Goal: Feedback & Contribution: Leave review/rating

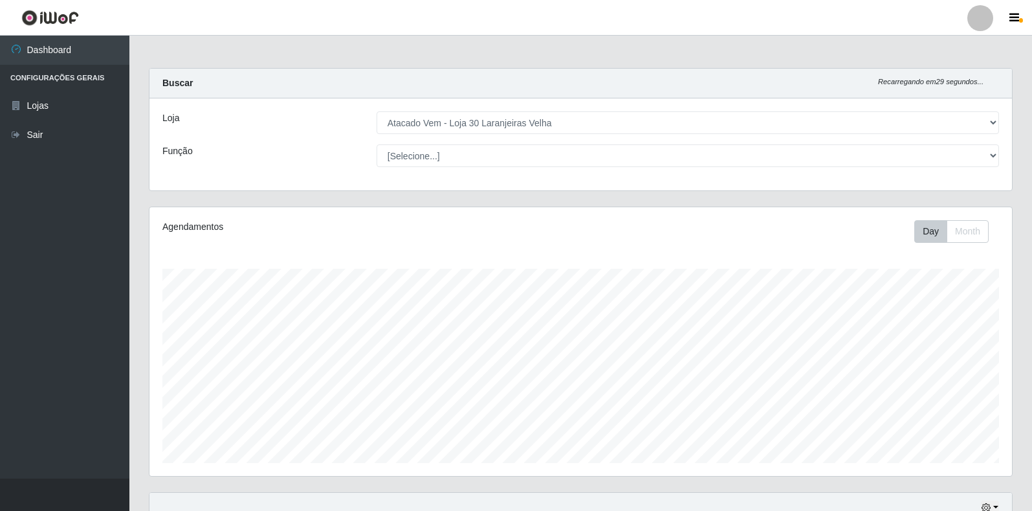
select select "495"
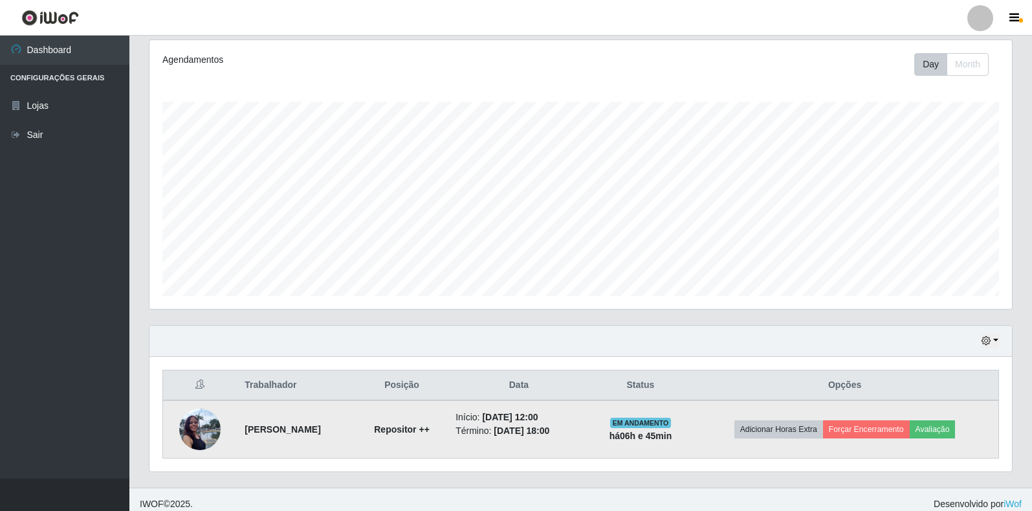
scroll to position [176, 0]
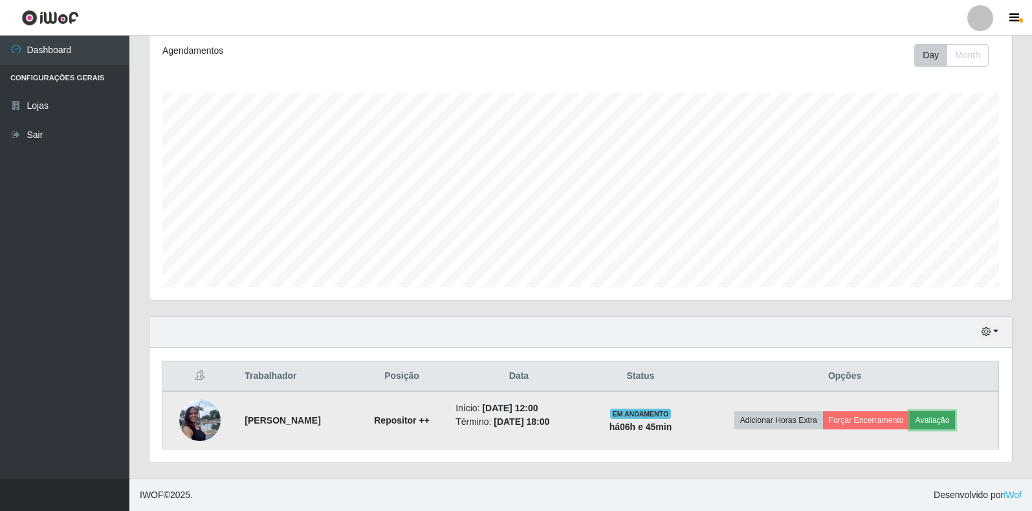
click at [955, 419] on button "Avaliação" at bounding box center [933, 420] width 46 height 18
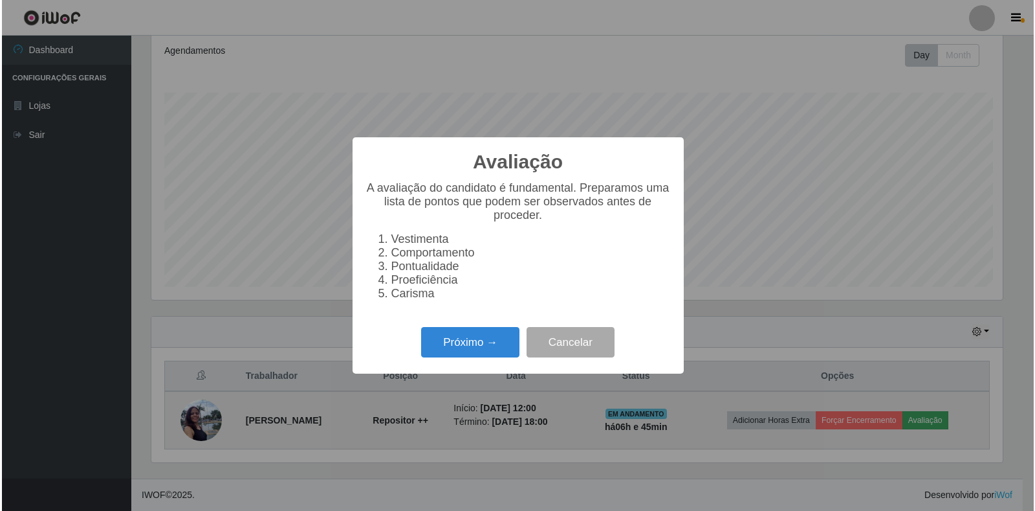
scroll to position [269, 855]
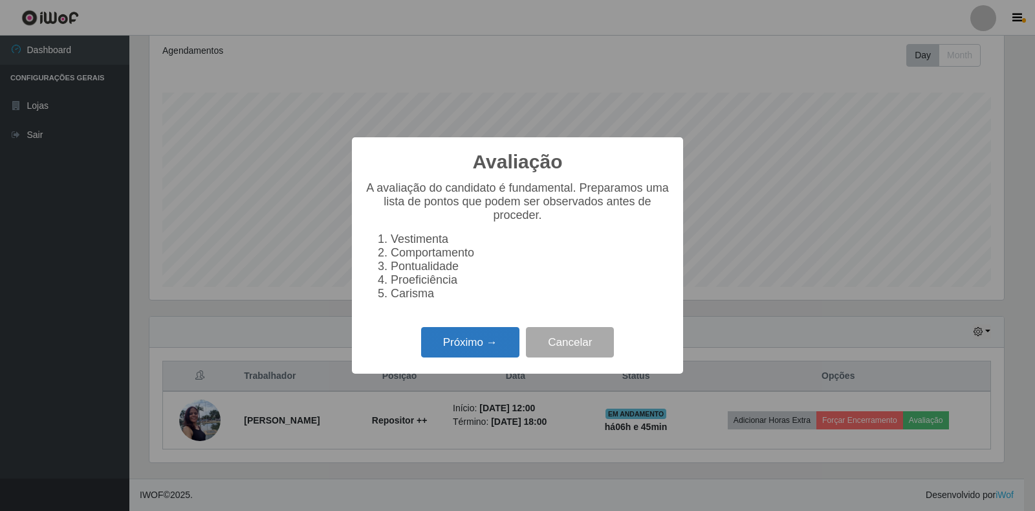
click at [483, 350] on button "Próximo →" at bounding box center [470, 342] width 98 height 30
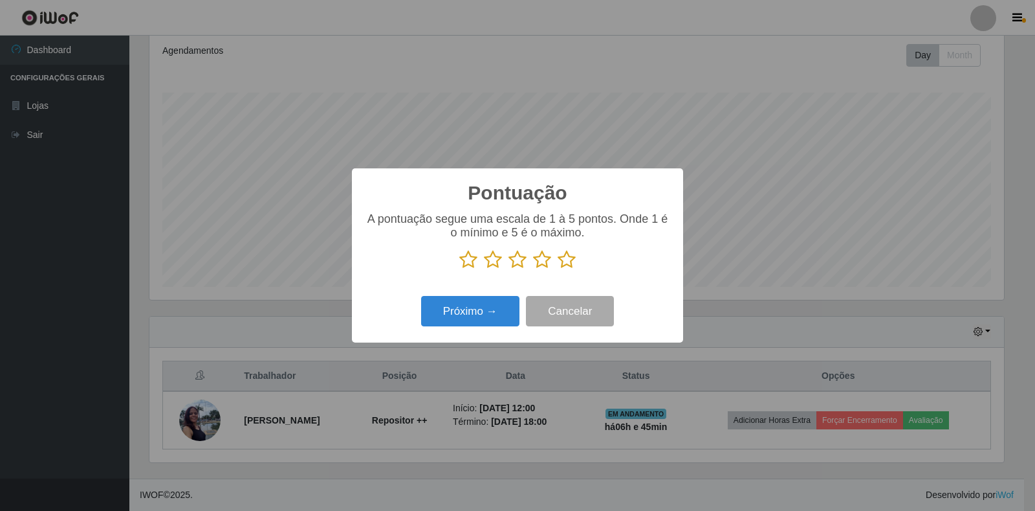
click at [541, 261] on icon at bounding box center [542, 259] width 18 height 19
click at [533, 269] on input "radio" at bounding box center [533, 269] width 0 height 0
click at [475, 313] on button "Próximo →" at bounding box center [470, 311] width 98 height 30
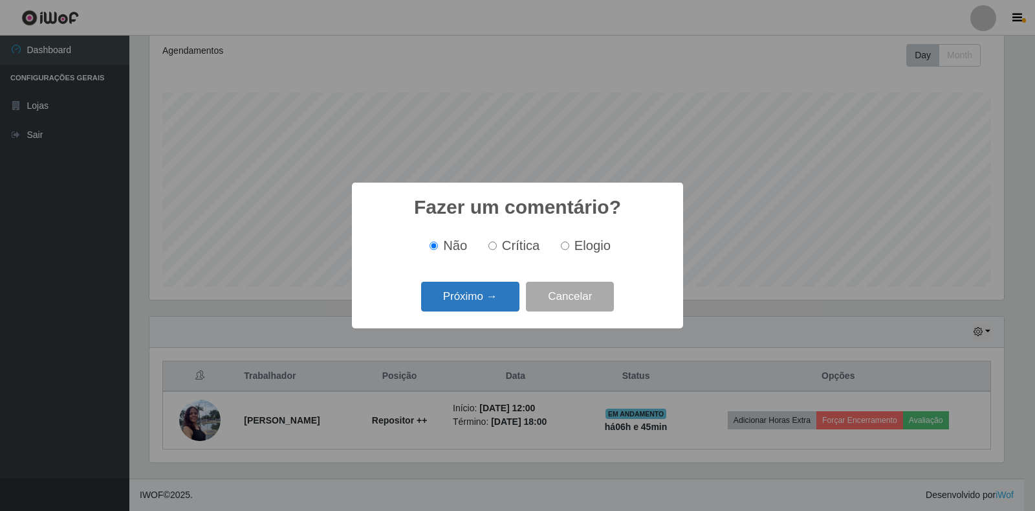
click at [470, 299] on button "Próximo →" at bounding box center [470, 297] width 98 height 30
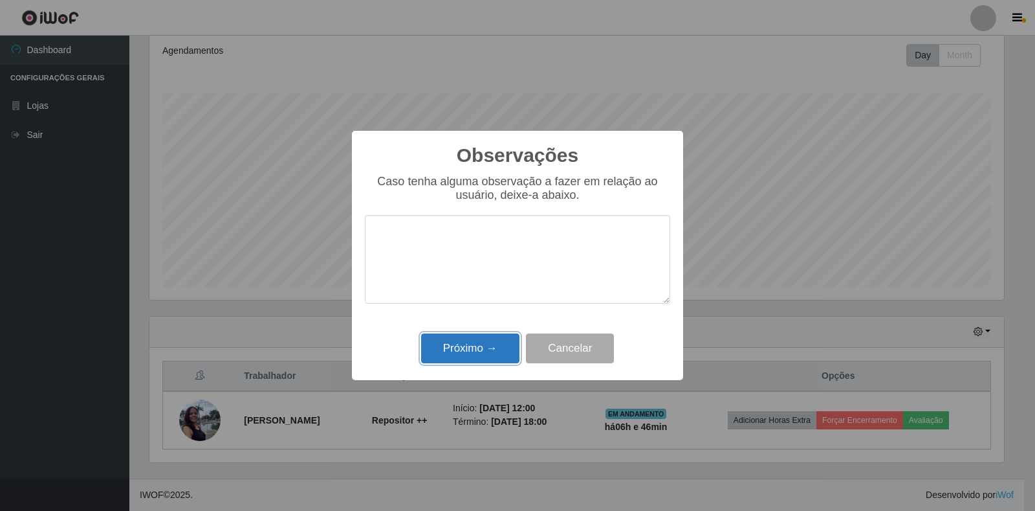
click at [450, 346] on button "Próximo →" at bounding box center [470, 348] width 98 height 30
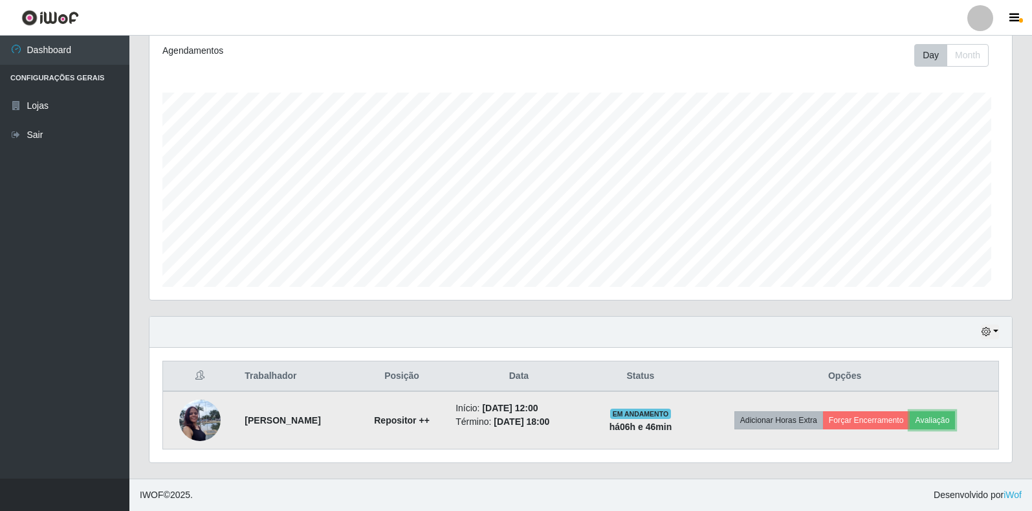
scroll to position [269, 863]
click at [890, 422] on button "Forçar Encerramento" at bounding box center [866, 420] width 87 height 18
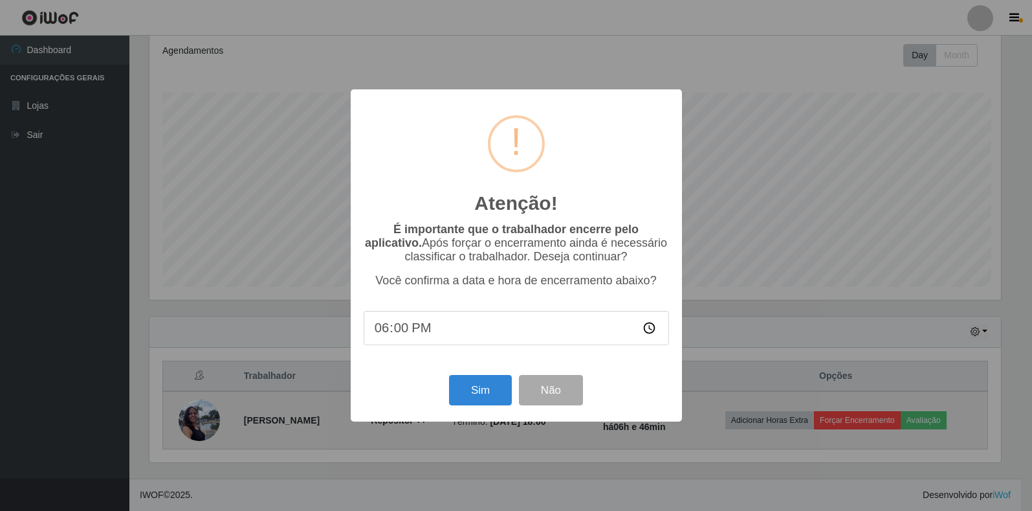
scroll to position [269, 855]
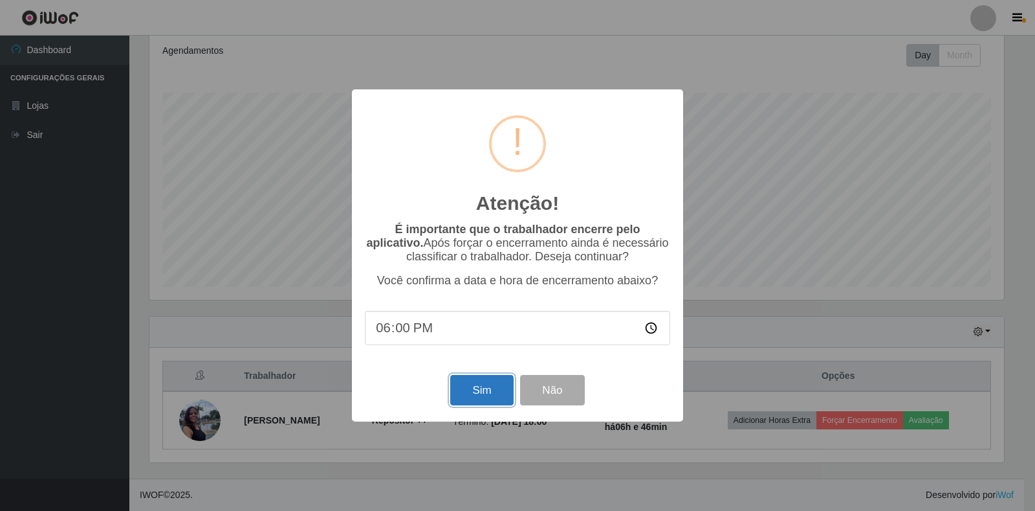
click at [475, 388] on button "Sim" at bounding box center [481, 390] width 63 height 30
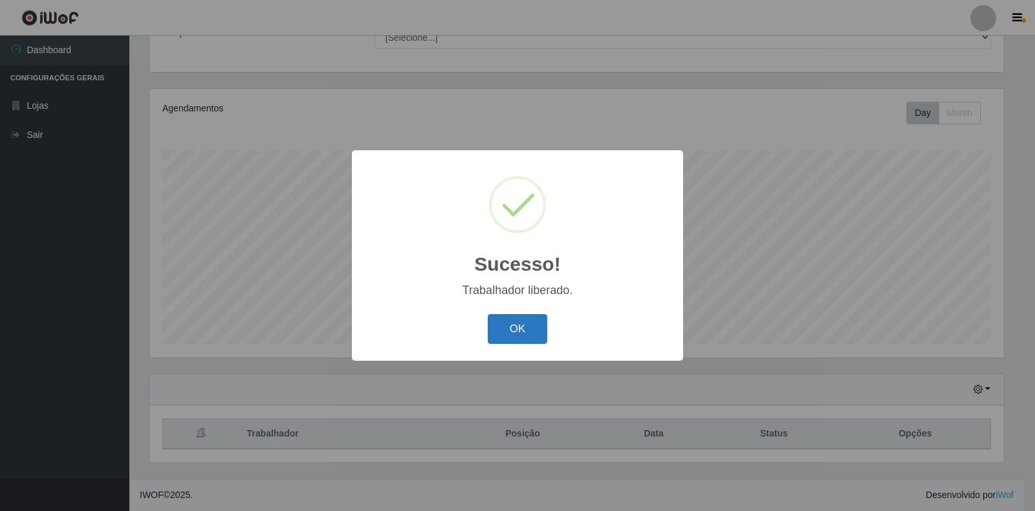
click at [500, 330] on button "OK" at bounding box center [518, 329] width 60 height 30
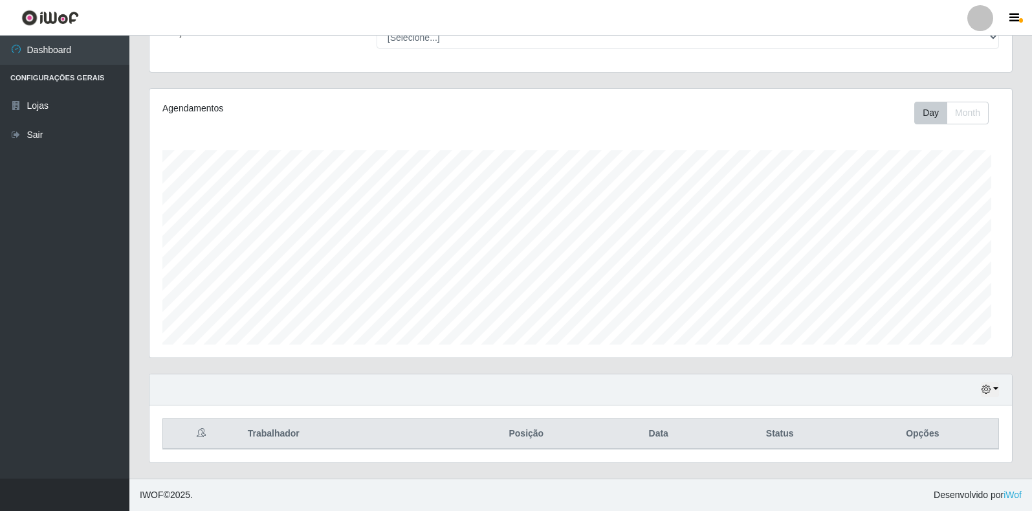
scroll to position [269, 863]
click at [993, 388] on button "button" at bounding box center [990, 389] width 18 height 15
click at [908, 284] on button "1 dia" at bounding box center [947, 286] width 102 height 27
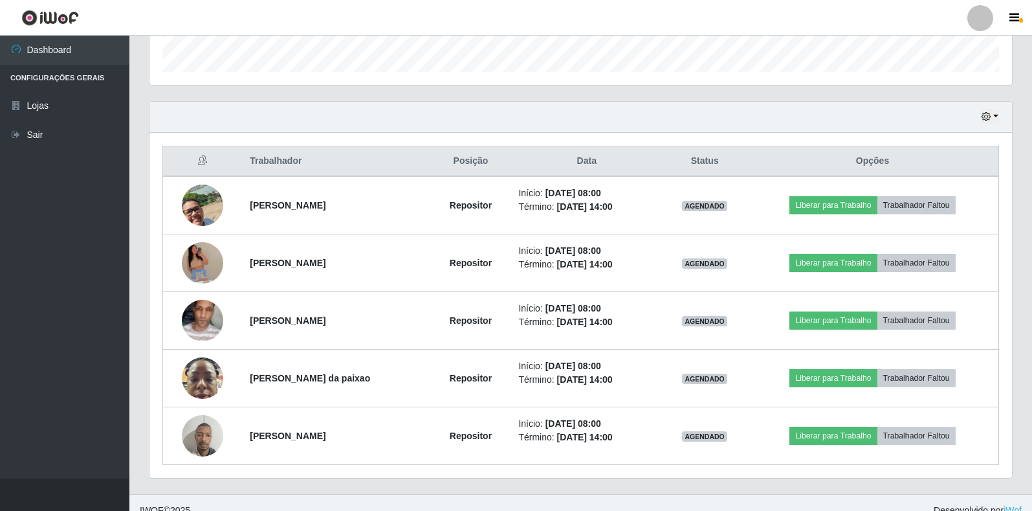
scroll to position [406, 0]
